Goal: Navigation & Orientation: Find specific page/section

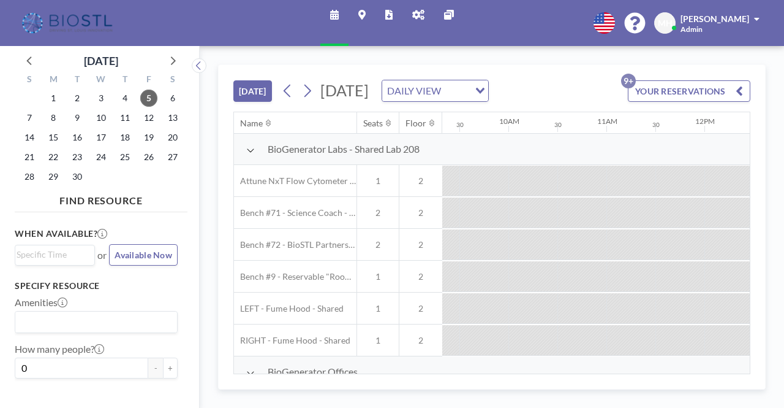
scroll to position [0, 915]
click at [418, 15] on icon at bounding box center [418, 15] width 12 height 10
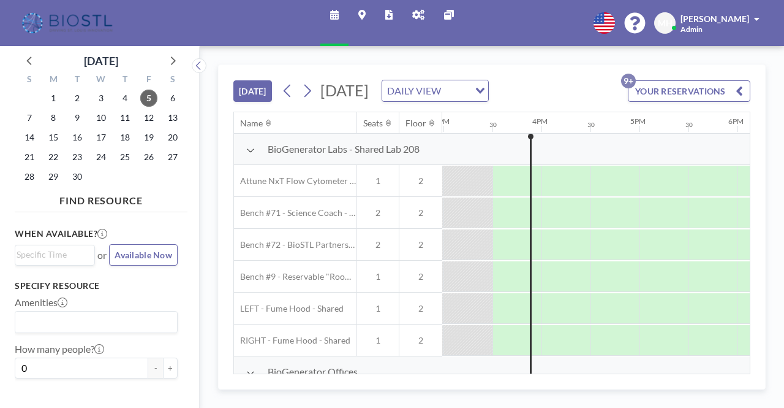
scroll to position [0, 1471]
click at [427, 18] on link "Admin panel" at bounding box center [419, 23] width 32 height 46
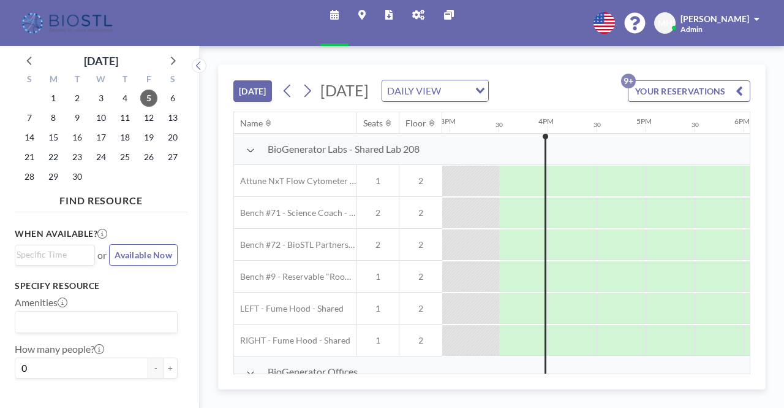
scroll to position [0, 1471]
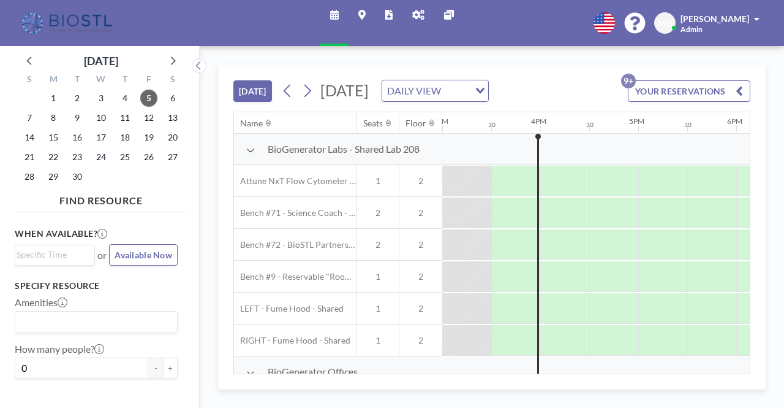
click at [419, 15] on icon at bounding box center [418, 15] width 12 height 10
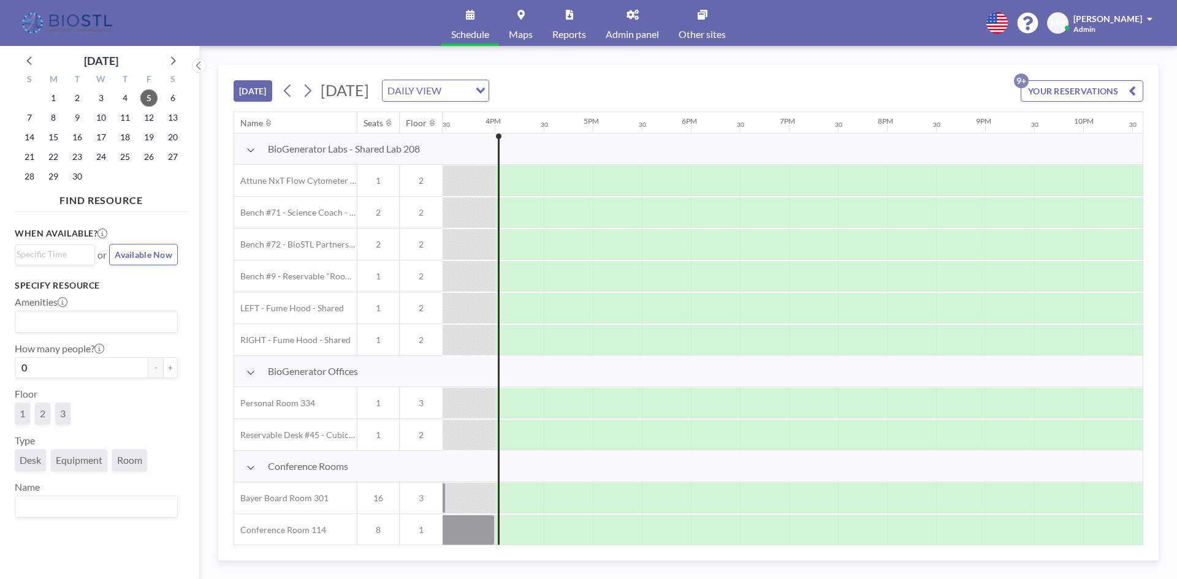
scroll to position [0, 1520]
